Goal: Find specific page/section

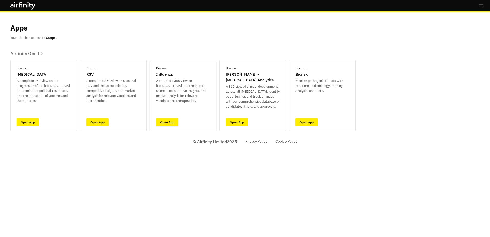
click at [167, 123] on link "Open App" at bounding box center [167, 122] width 22 height 8
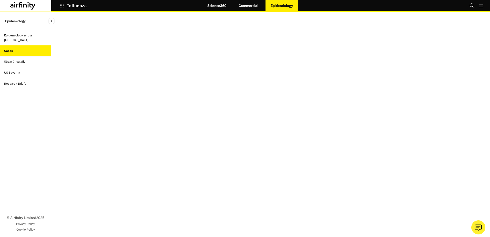
click at [217, 6] on link "Science360" at bounding box center [216, 5] width 29 height 12
